Goal: Information Seeking & Learning: Learn about a topic

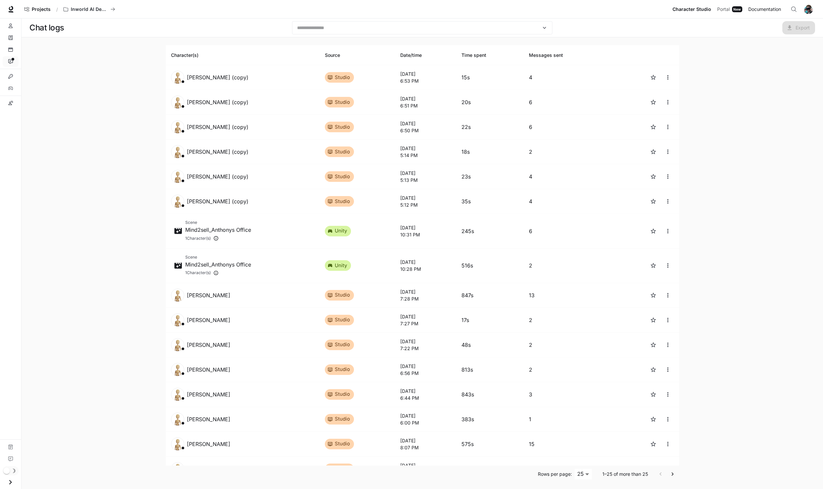
click at [769, 8] on span "Documentation" at bounding box center [764, 9] width 33 height 8
